Goal: Check status: Check status

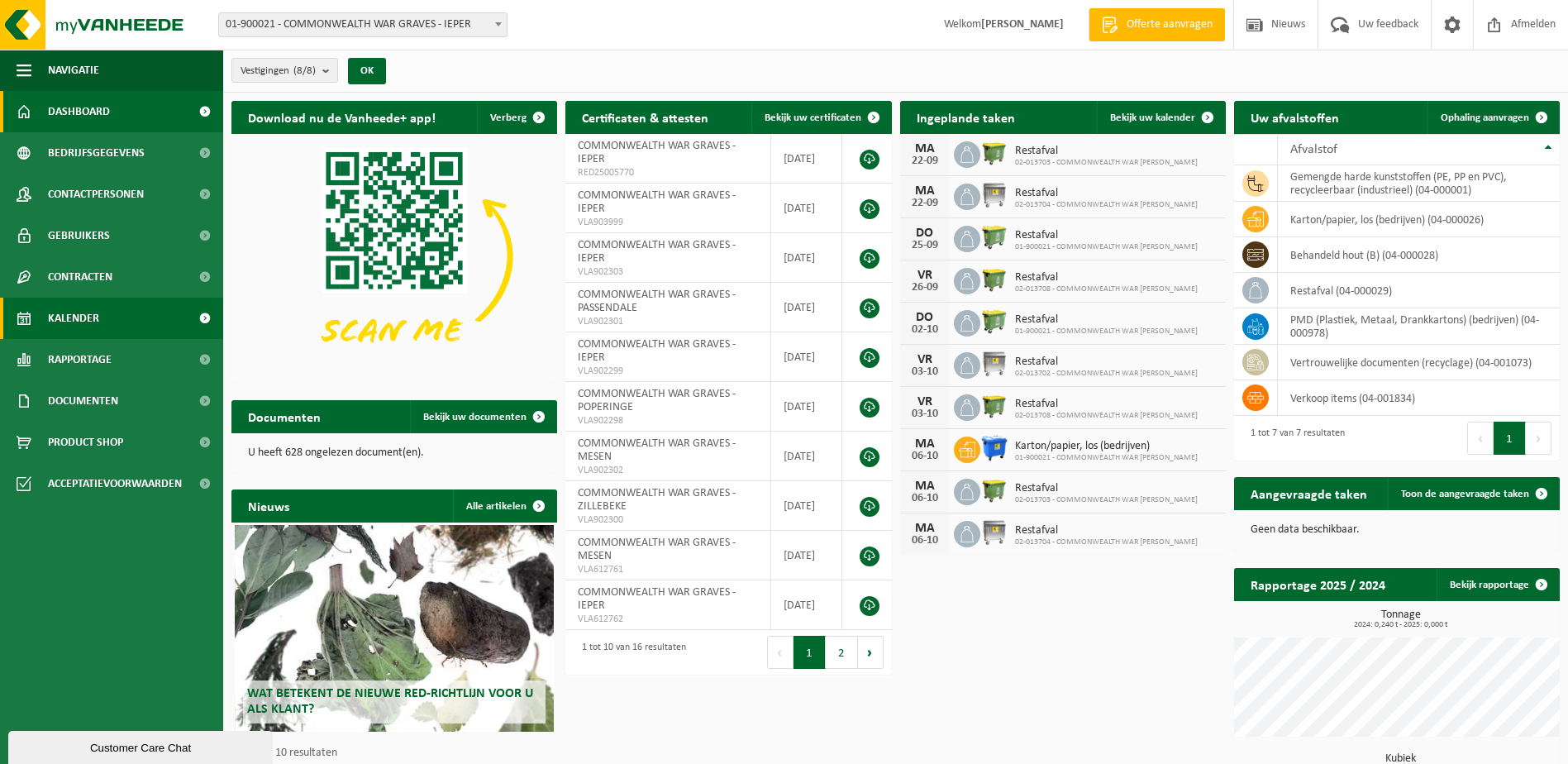
click at [82, 312] on span "Kalender" at bounding box center [73, 318] width 52 height 42
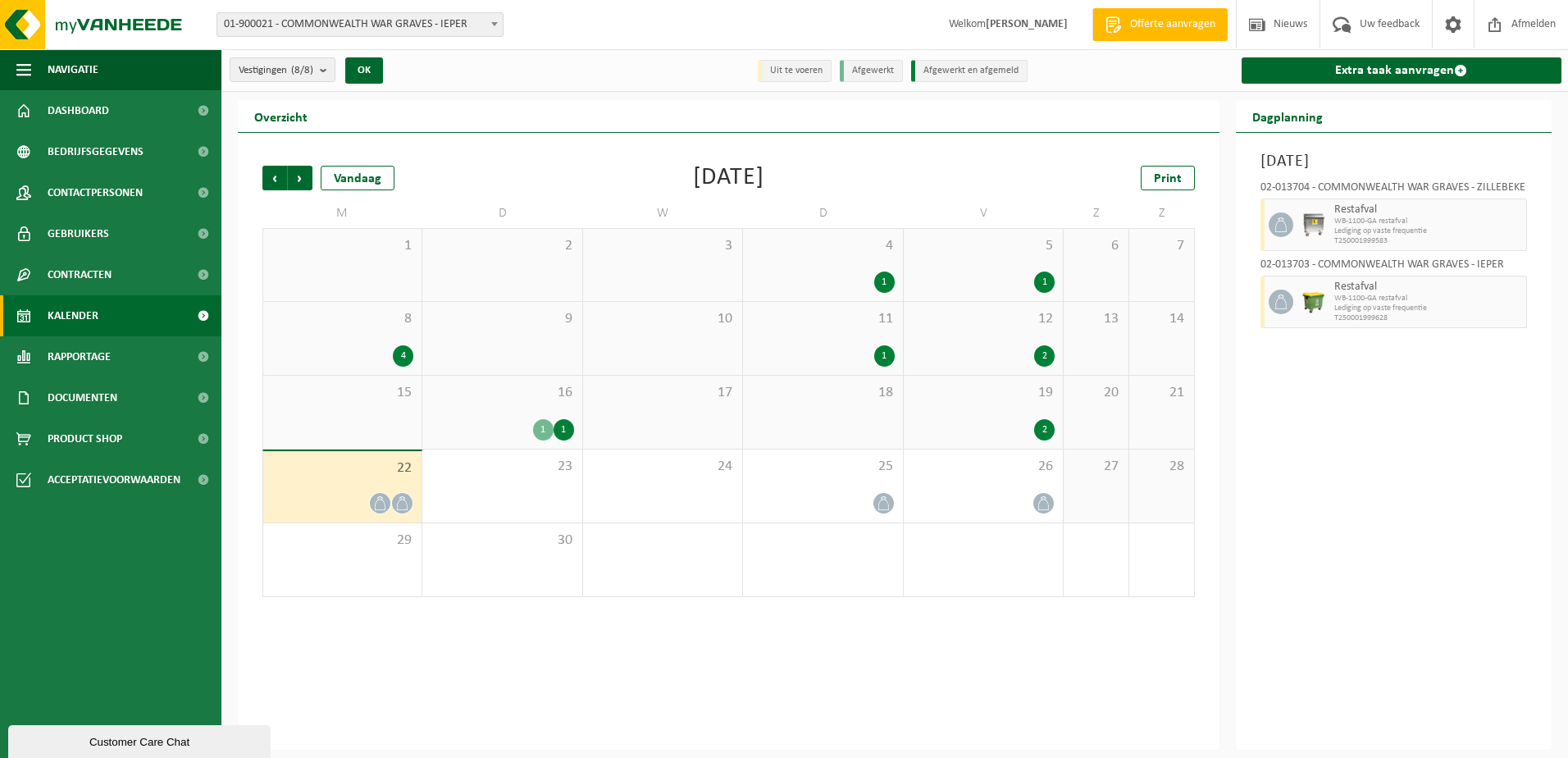
click at [496, 423] on div "1 1" at bounding box center [501, 430] width 143 height 22
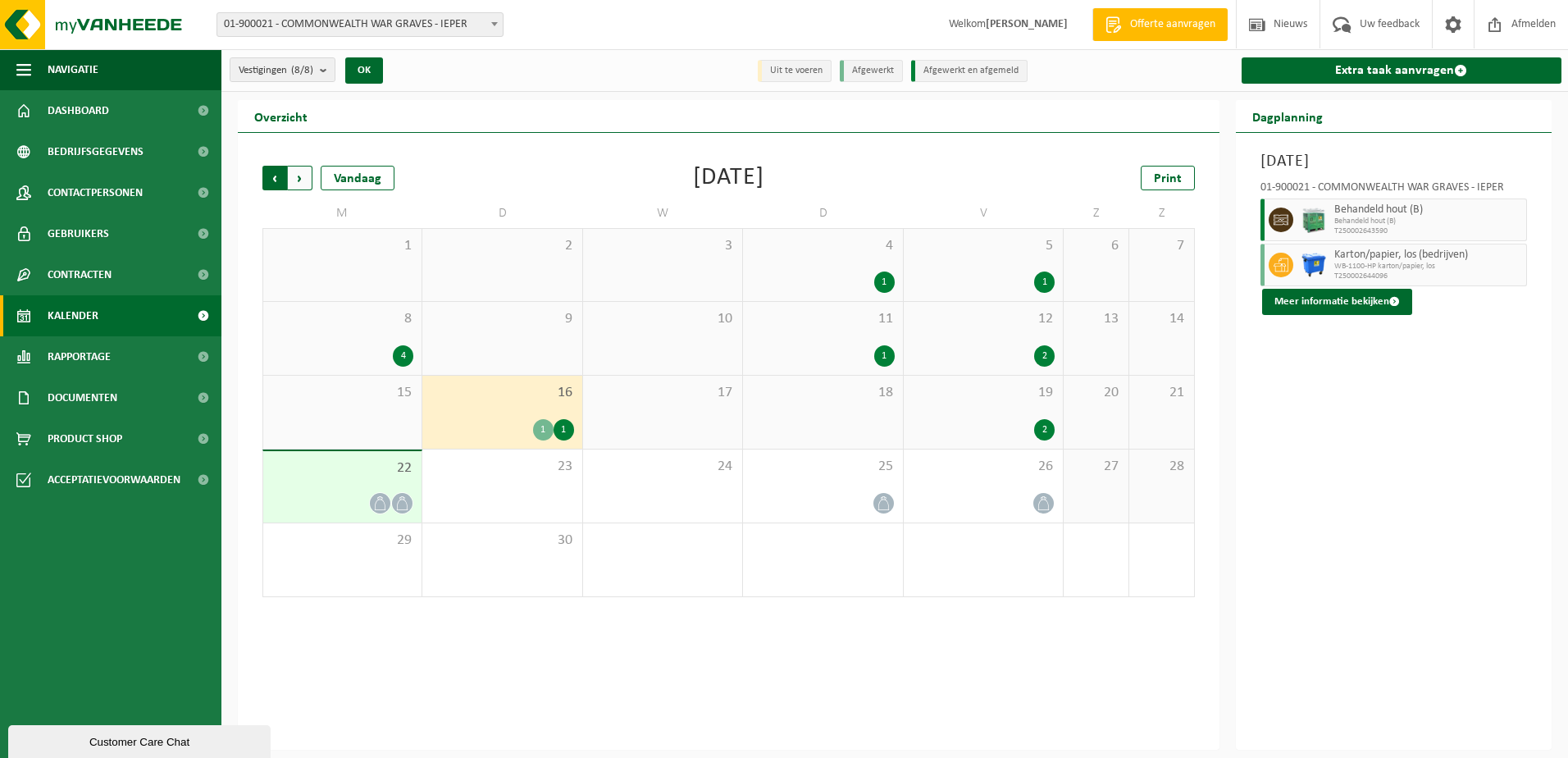
click at [304, 184] on span "Volgende" at bounding box center [300, 178] width 24 height 24
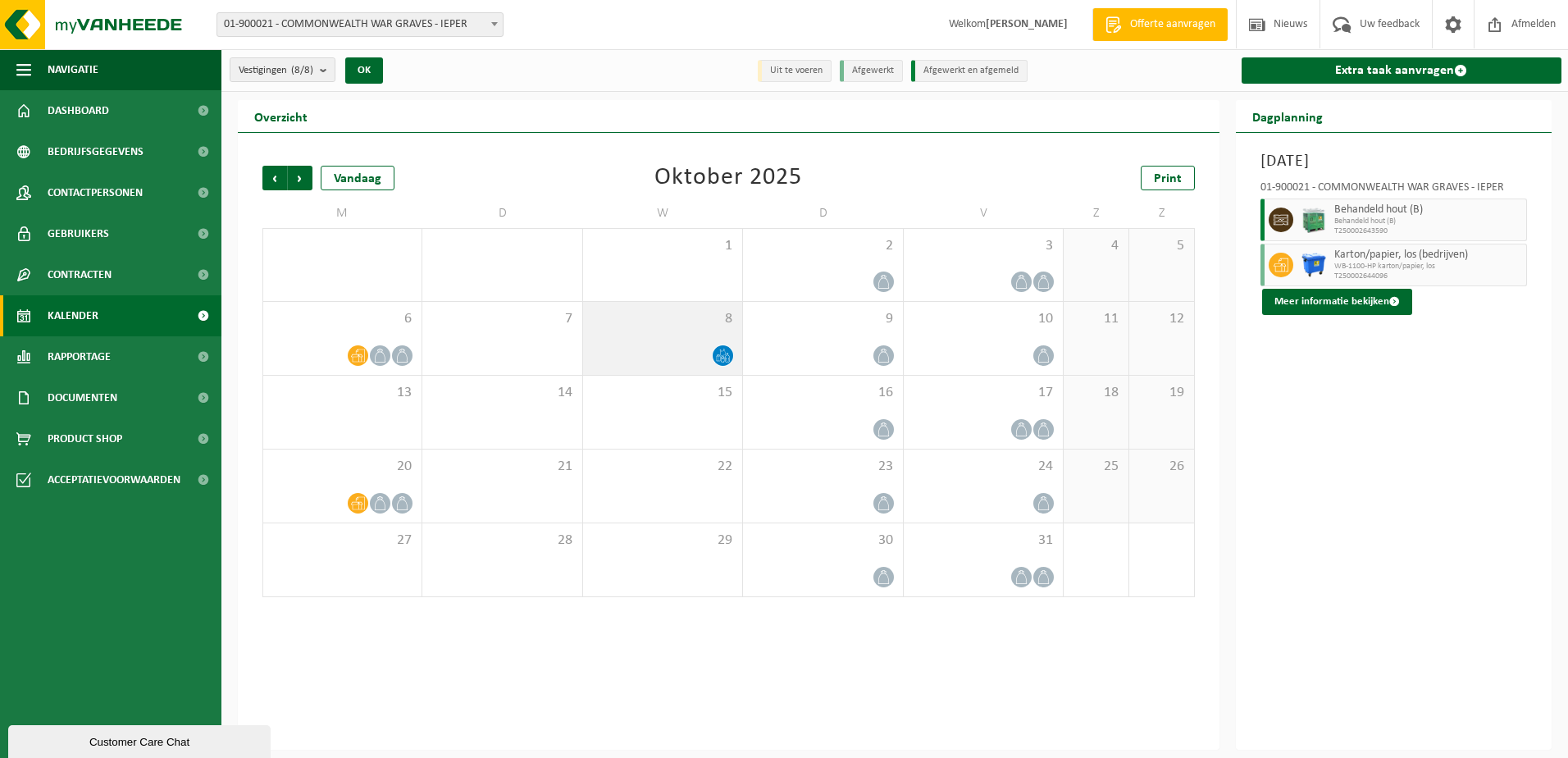
click at [672, 347] on div at bounding box center [662, 355] width 143 height 22
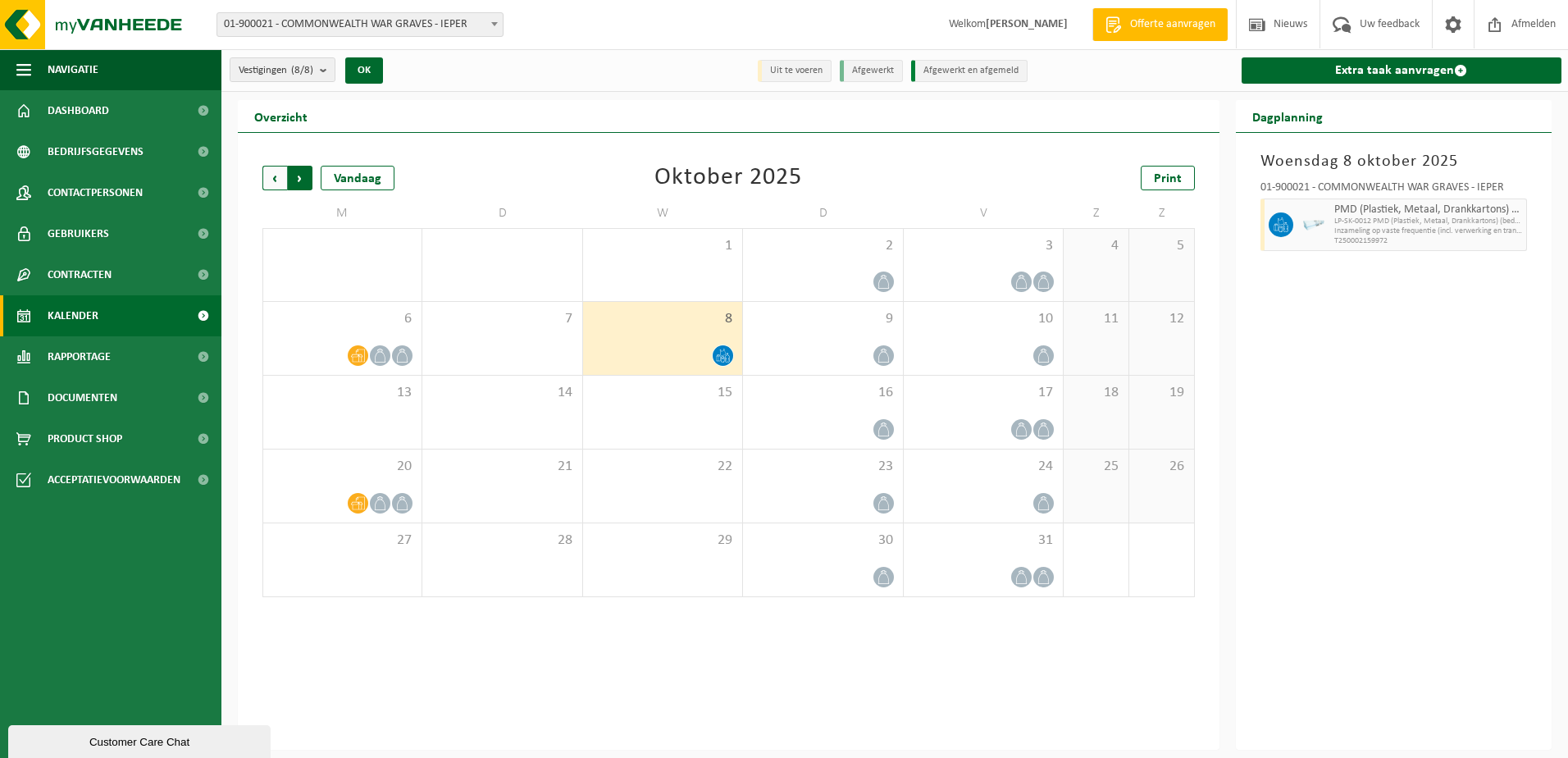
click at [279, 183] on span "Vorige" at bounding box center [274, 178] width 24 height 24
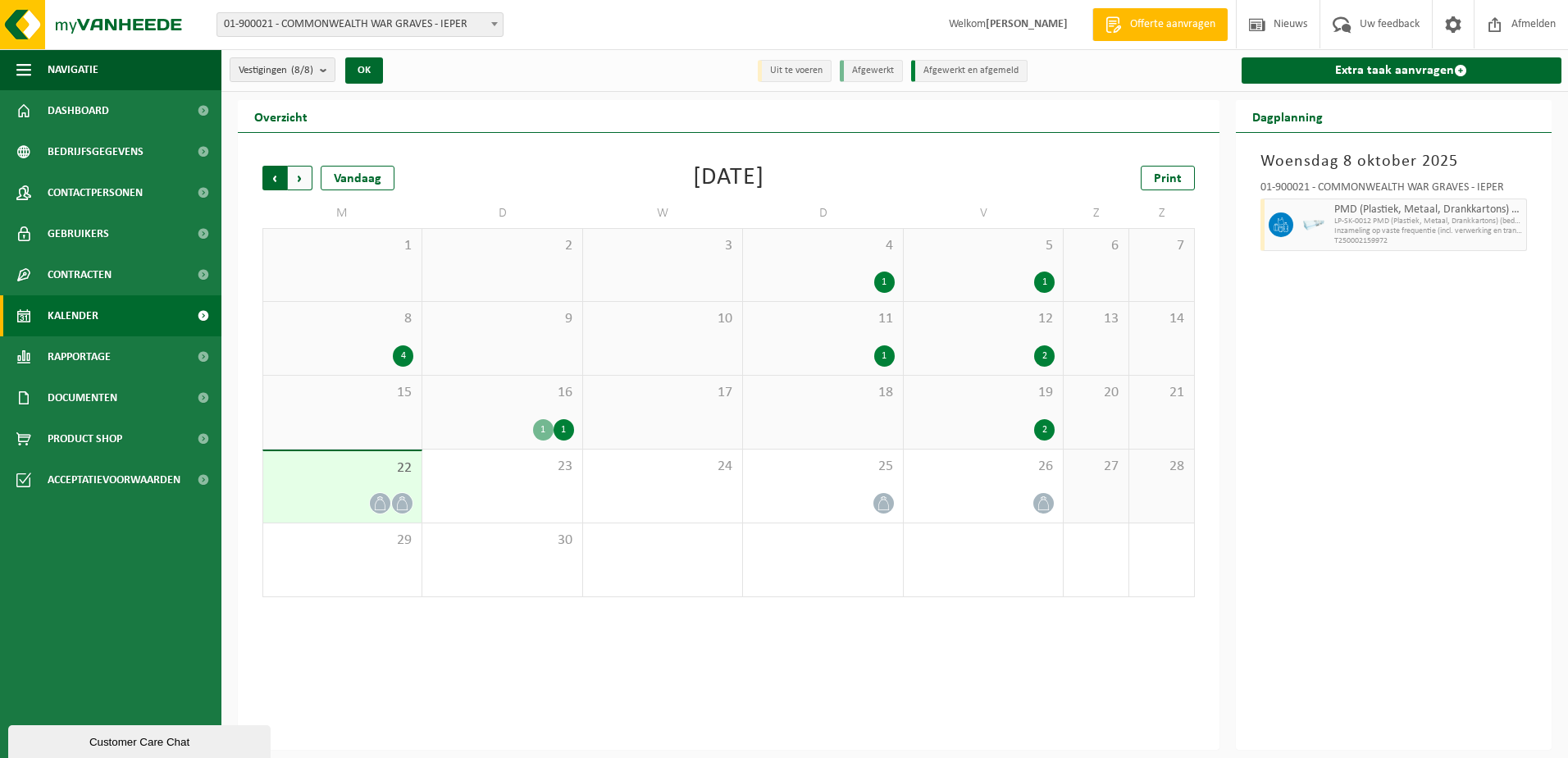
click at [306, 175] on span "Volgende" at bounding box center [300, 178] width 24 height 24
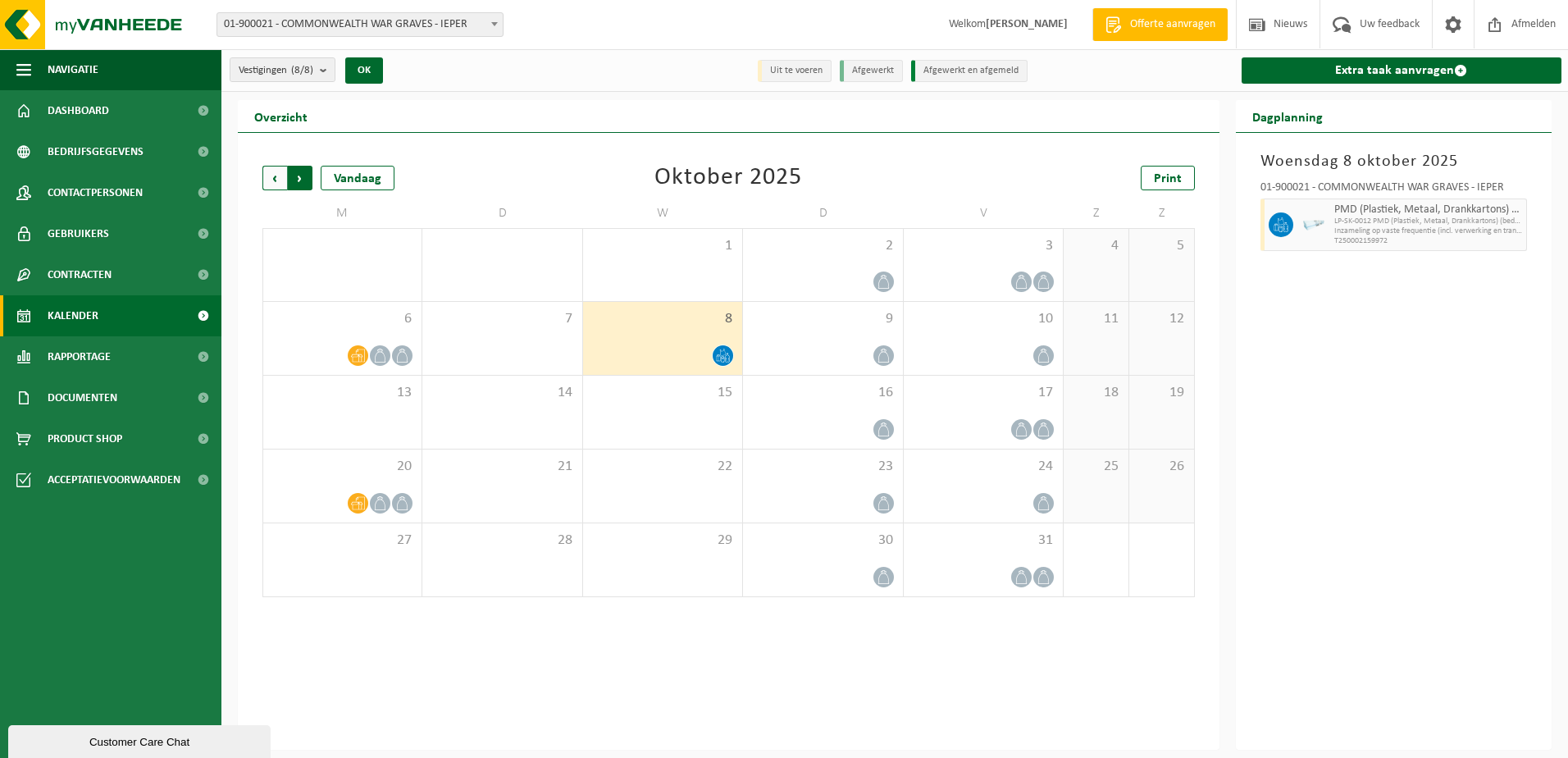
click at [273, 179] on span "Vorige" at bounding box center [274, 178] width 24 height 24
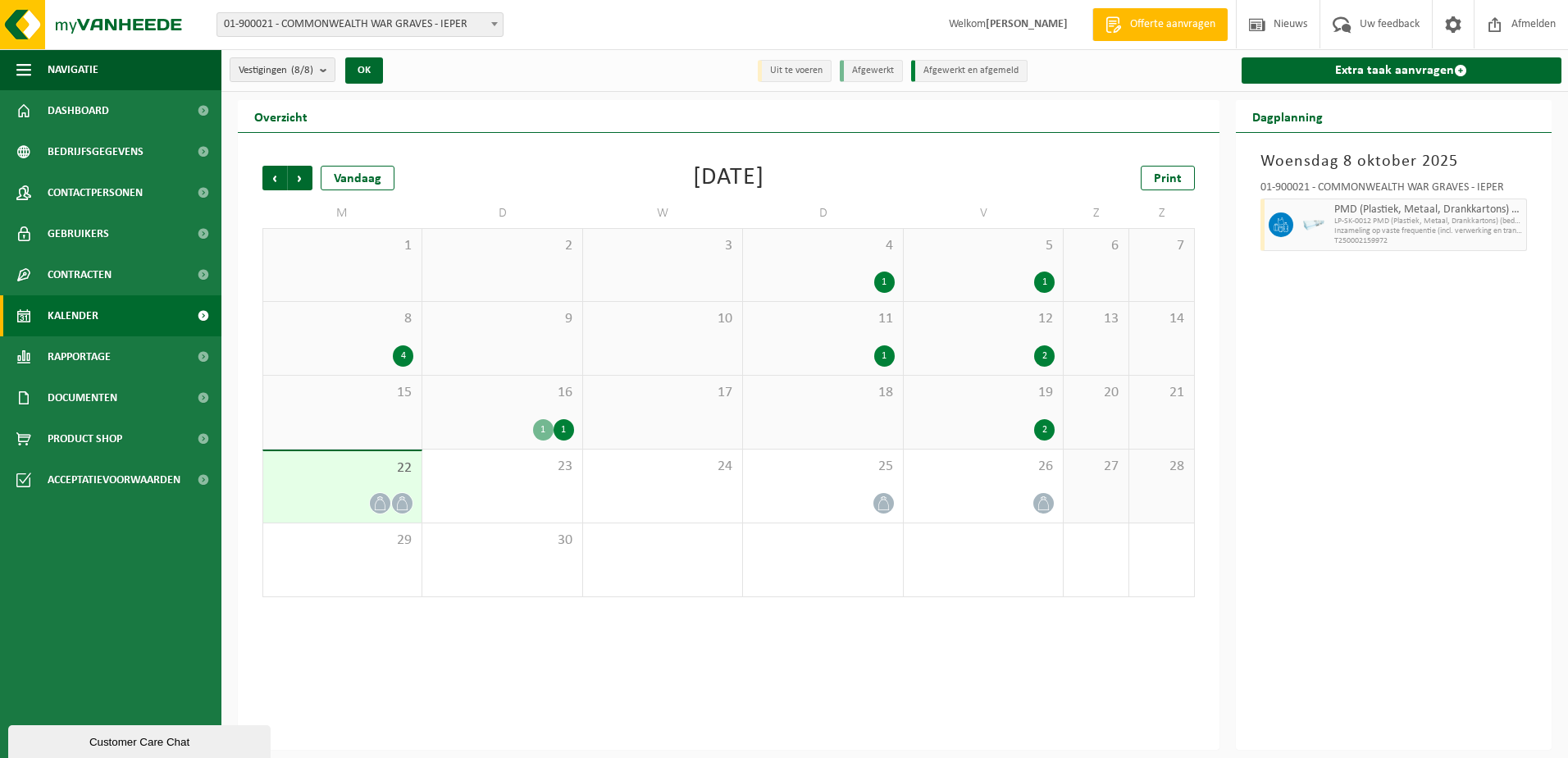
click at [355, 488] on div "22" at bounding box center [343, 487] width 158 height 72
